Goal: Task Accomplishment & Management: Use online tool/utility

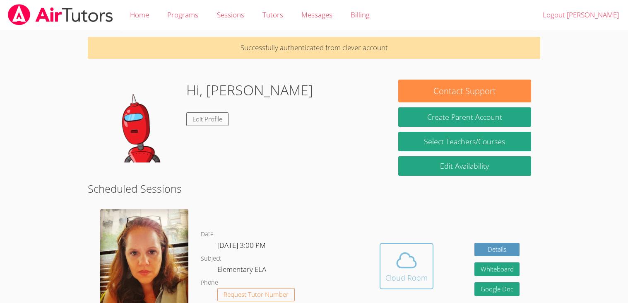
click at [386, 268] on span at bounding box center [407, 260] width 42 height 23
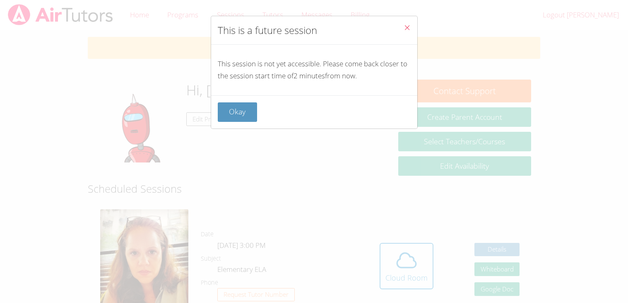
click at [408, 25] on icon "Close" at bounding box center [407, 27] width 7 height 7
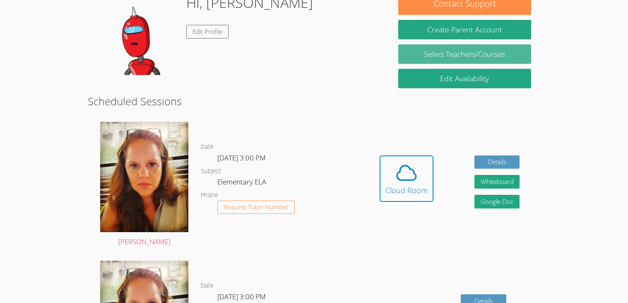
scroll to position [89, 0]
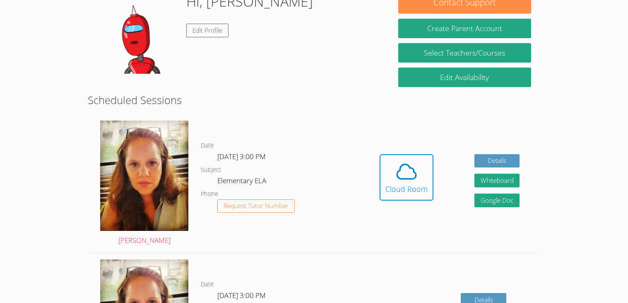
click at [622, 72] on body "Home Programs Sessions Tutors Messages Billing Logout Mason Successfully authen…" at bounding box center [314, 62] width 628 height 303
click at [418, 184] on div "Cloud Room" at bounding box center [407, 189] width 42 height 12
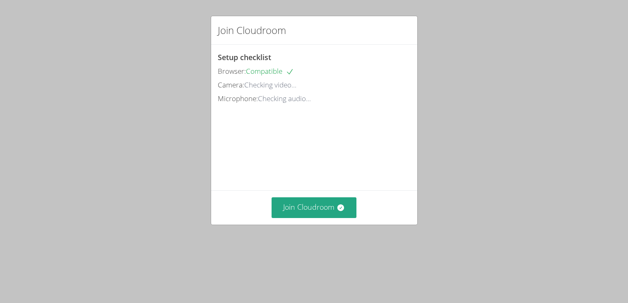
click at [331, 222] on div "Join Cloudroom" at bounding box center [314, 207] width 206 height 34
click at [328, 217] on button "Join Cloudroom" at bounding box center [314, 207] width 85 height 20
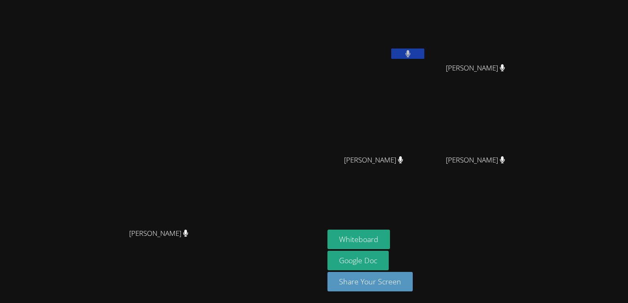
click at [425, 56] on button at bounding box center [407, 53] width 33 height 10
click at [425, 57] on button at bounding box center [407, 53] width 33 height 10
click at [390, 238] on button "Whiteboard" at bounding box center [359, 239] width 63 height 19
click at [390, 247] on button "Whiteboard" at bounding box center [359, 239] width 63 height 19
click at [425, 57] on button at bounding box center [407, 53] width 33 height 10
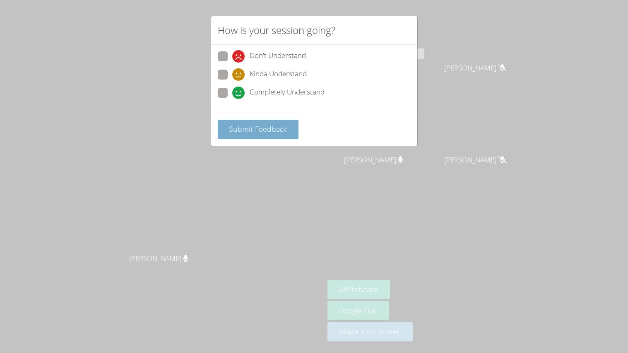
click at [277, 130] on span "Submit Feedback" at bounding box center [258, 129] width 58 height 10
click at [277, 113] on div "Don't Understand Kinda Understand Completely Understand" at bounding box center [314, 79] width 206 height 68
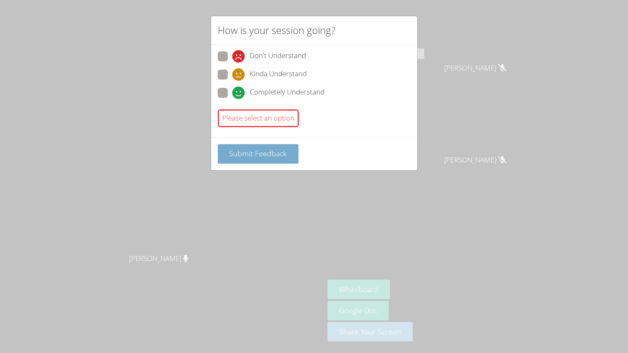
click at [282, 158] on button "Submit Feedback" at bounding box center [258, 153] width 81 height 19
click at [232, 99] on span at bounding box center [232, 99] width 0 height 0
click at [232, 94] on input "Completely Understand" at bounding box center [235, 91] width 7 height 7
radio input "true"
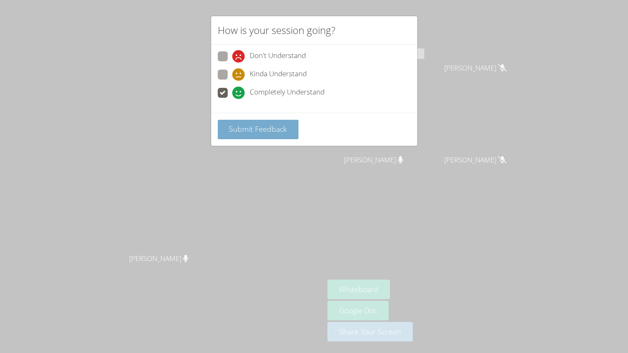
click at [240, 129] on span "Submit Feedback" at bounding box center [258, 129] width 58 height 10
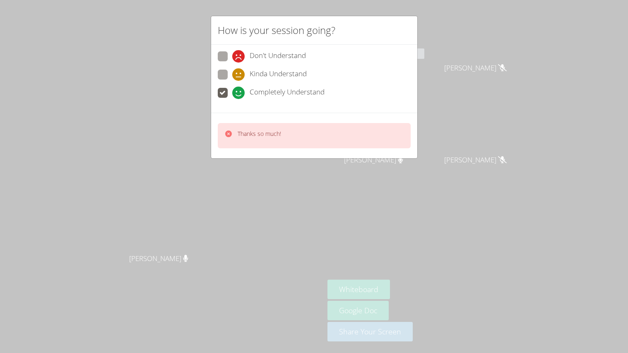
click at [291, 138] on div "Thanks so much!" at bounding box center [314, 135] width 193 height 25
click at [229, 134] on icon at bounding box center [228, 133] width 7 height 7
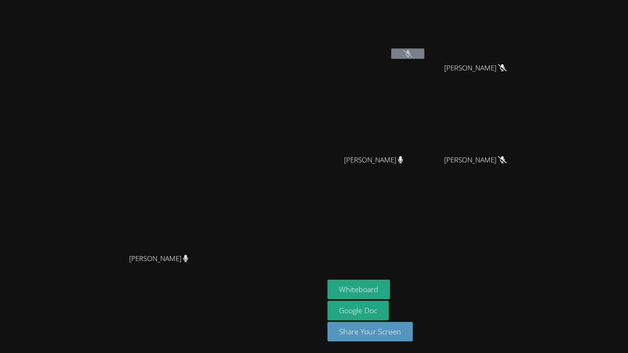
click at [225, 134] on video at bounding box center [162, 159] width 124 height 179
